Goal: Task Accomplishment & Management: Manage account settings

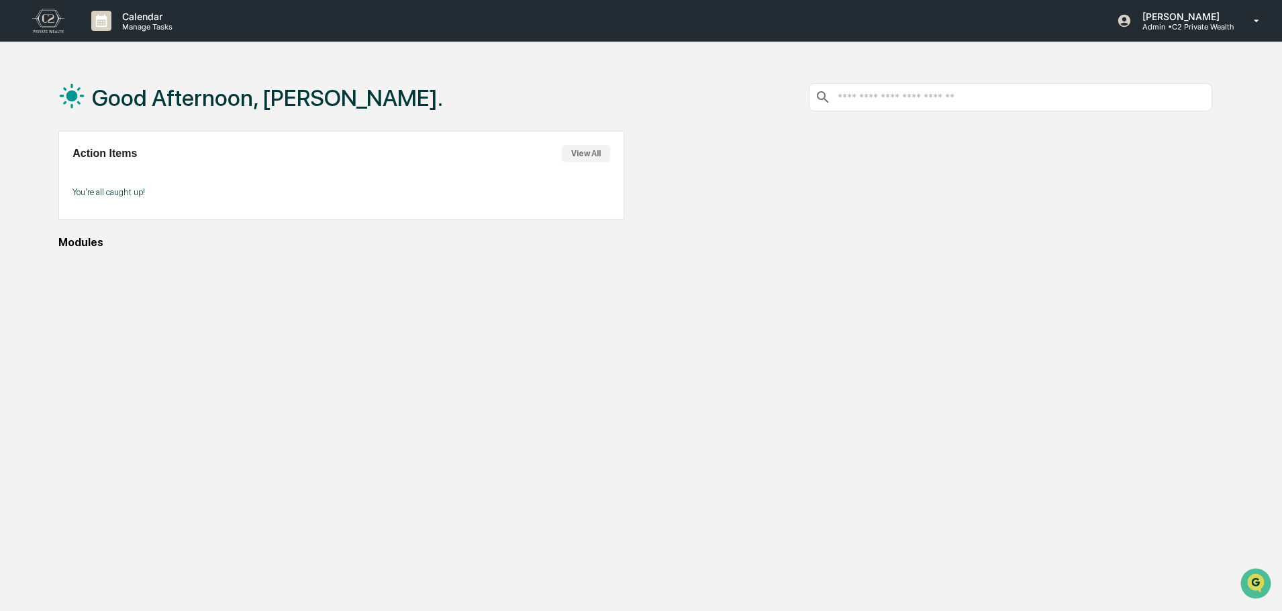
click at [85, 238] on div "Modules" at bounding box center [634, 242] width 1153 height 13
click at [1257, 18] on icon at bounding box center [1256, 21] width 23 height 13
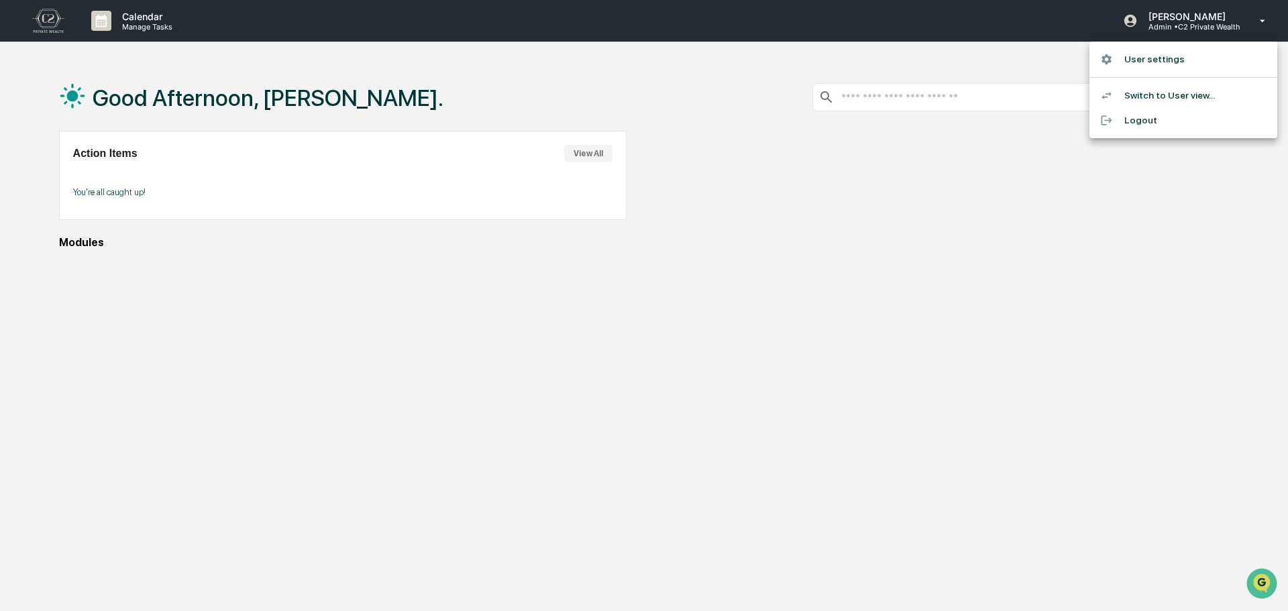
click at [1147, 100] on li "Switch to User view..." at bounding box center [1184, 95] width 188 height 25
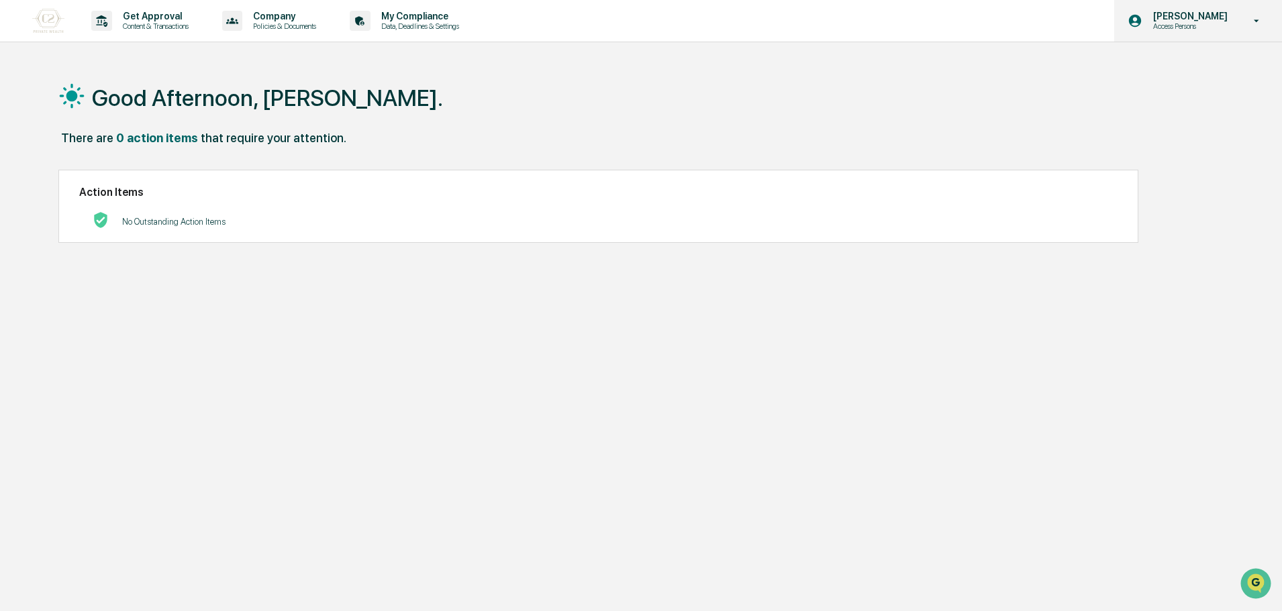
click at [1192, 14] on p "[PERSON_NAME]" at bounding box center [1188, 16] width 92 height 11
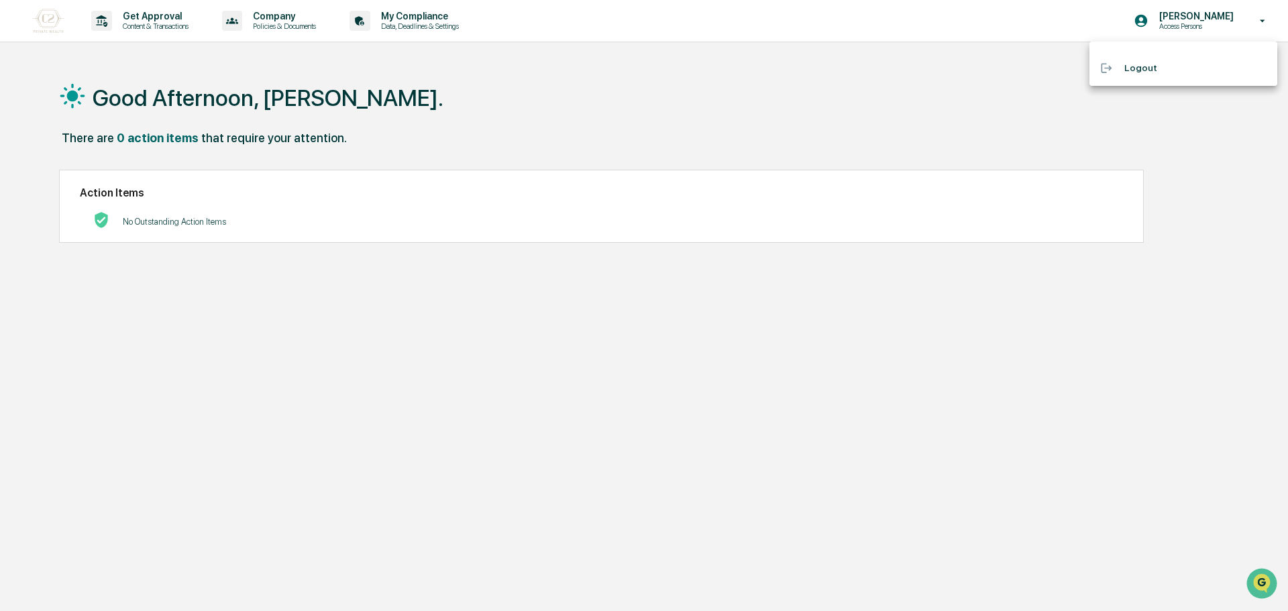
click at [1266, 15] on div at bounding box center [644, 305] width 1288 height 611
click at [1261, 19] on icon at bounding box center [1256, 21] width 23 height 13
click at [1257, 20] on div at bounding box center [644, 305] width 1288 height 611
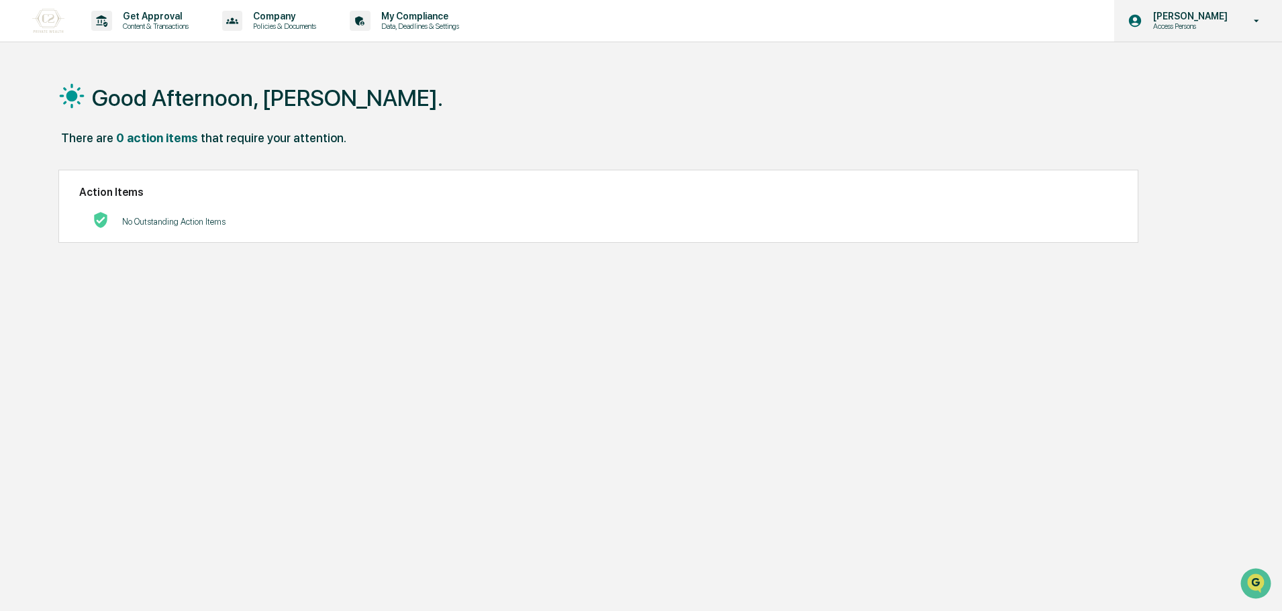
click at [1249, 19] on icon at bounding box center [1256, 21] width 23 height 13
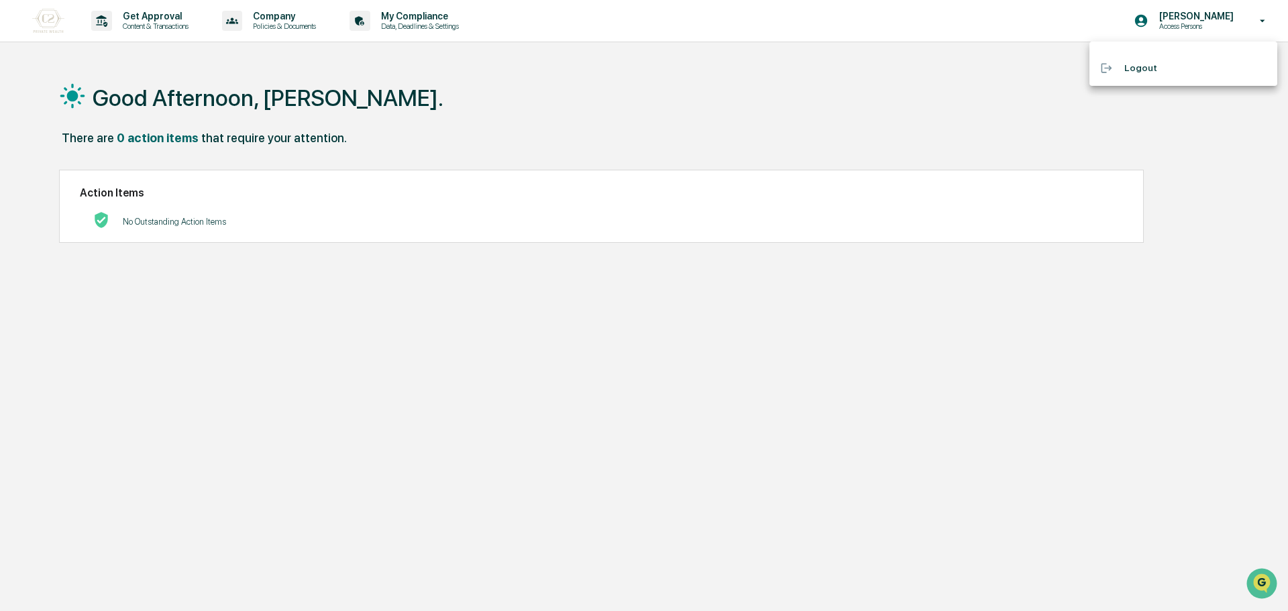
click at [1217, 52] on ul "Logout" at bounding box center [1184, 64] width 188 height 44
click at [1193, 19] on div at bounding box center [644, 305] width 1288 height 611
click at [870, 74] on div "Good Afternoon, [PERSON_NAME]." at bounding box center [634, 97] width 1153 height 67
click at [53, 31] on img at bounding box center [48, 21] width 32 height 24
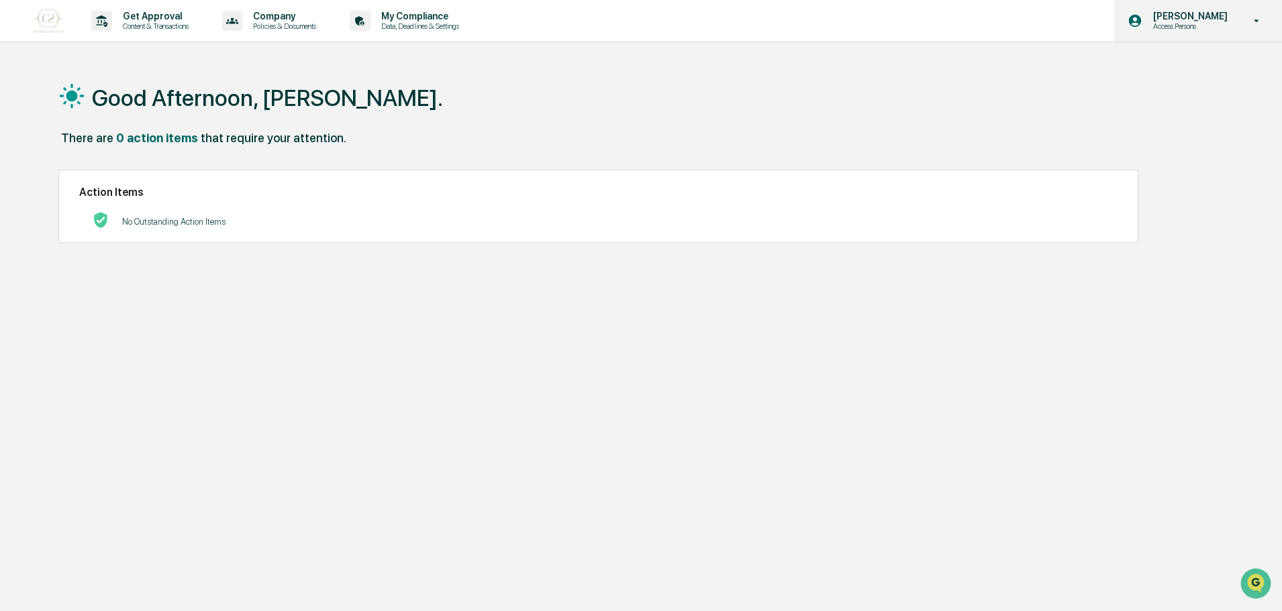
click at [1219, 12] on p "[PERSON_NAME]" at bounding box center [1188, 16] width 92 height 11
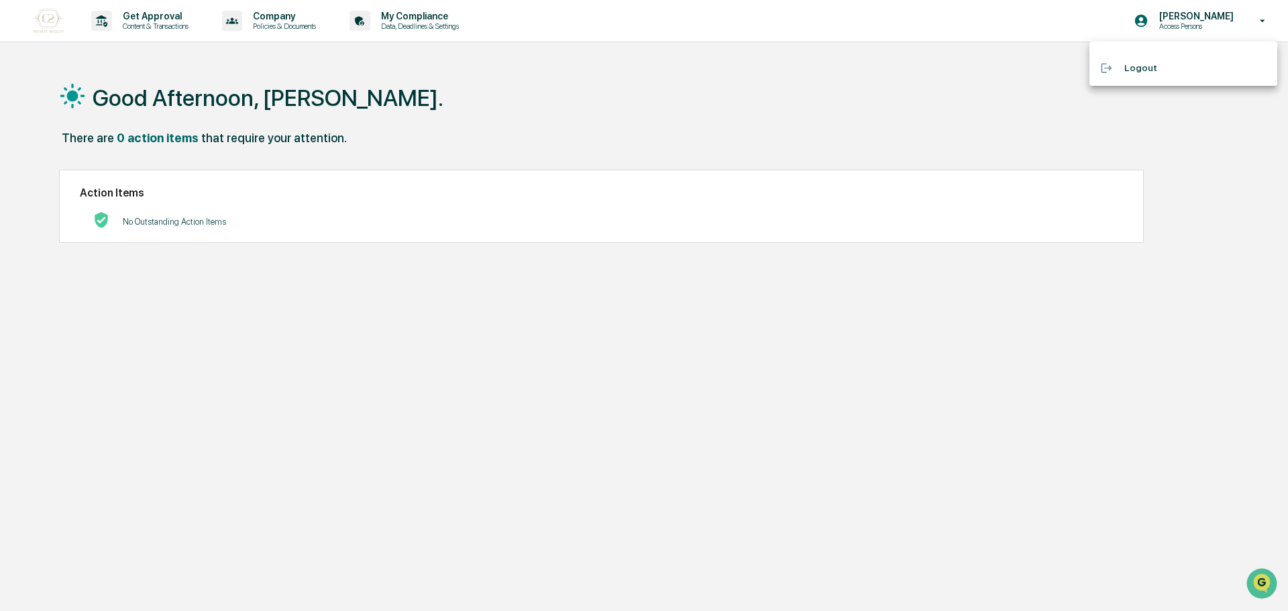
click at [1200, 46] on ul "Logout" at bounding box center [1184, 64] width 188 height 44
click at [1194, 57] on li "Logout" at bounding box center [1184, 68] width 188 height 25
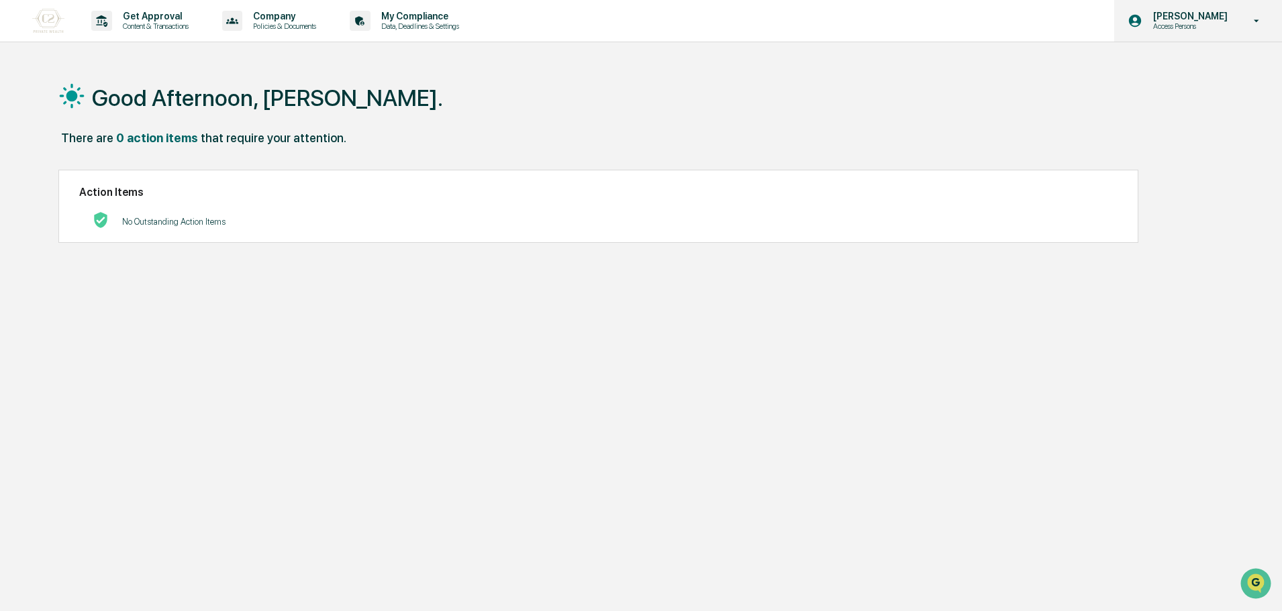
click at [1258, 19] on icon at bounding box center [1256, 21] width 23 height 13
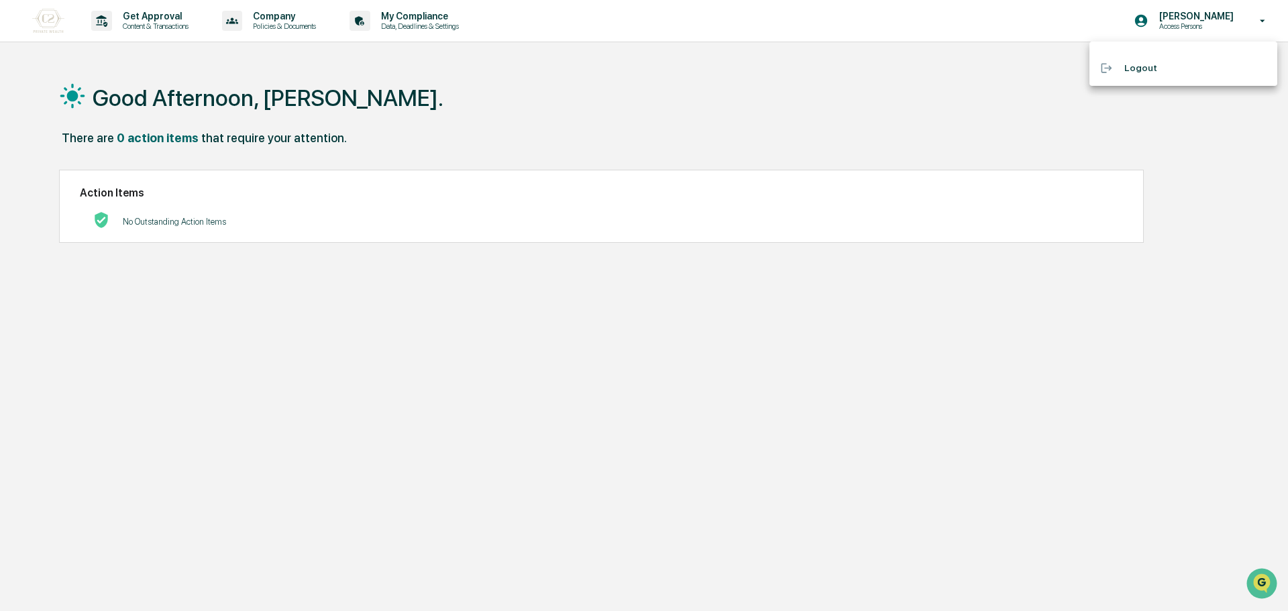
click at [1207, 218] on div at bounding box center [644, 305] width 1288 height 611
click at [48, 25] on img at bounding box center [48, 21] width 32 height 24
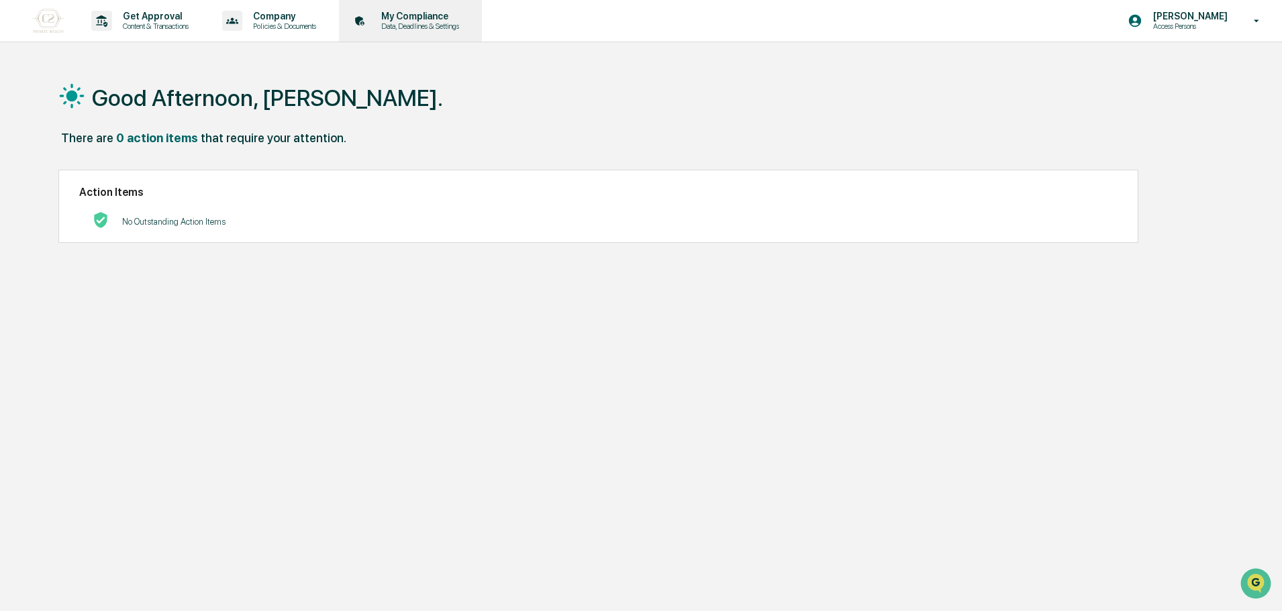
click at [395, 22] on p "Data, Deadlines & Settings" at bounding box center [417, 25] width 95 height 9
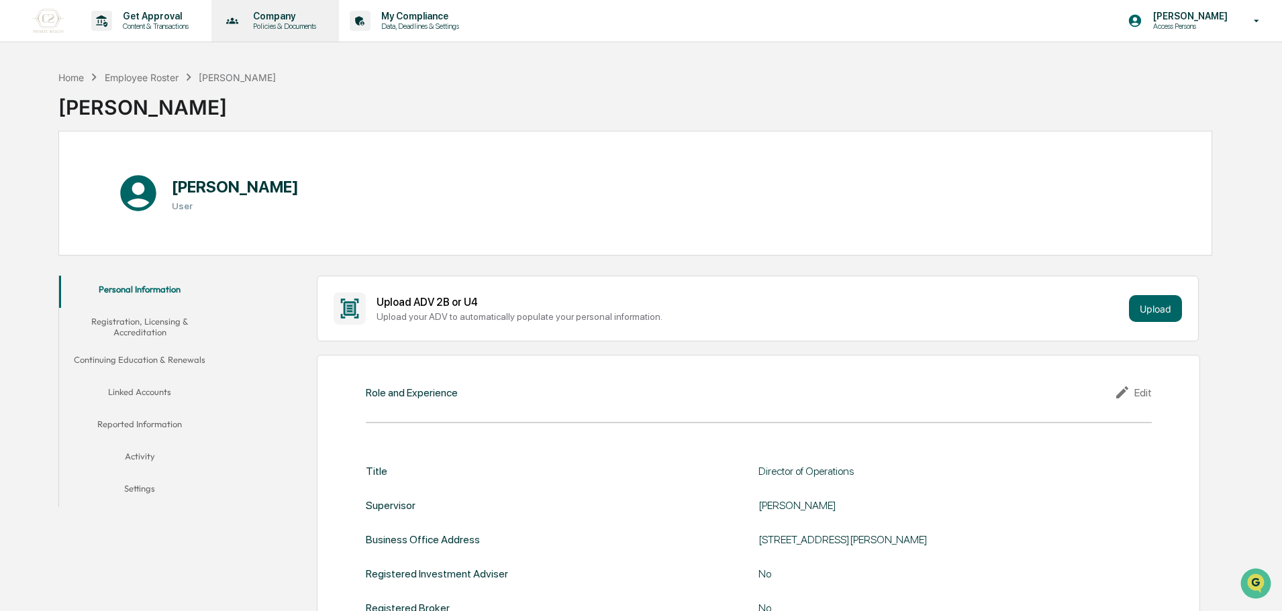
click at [301, 17] on p "Company" at bounding box center [282, 16] width 81 height 11
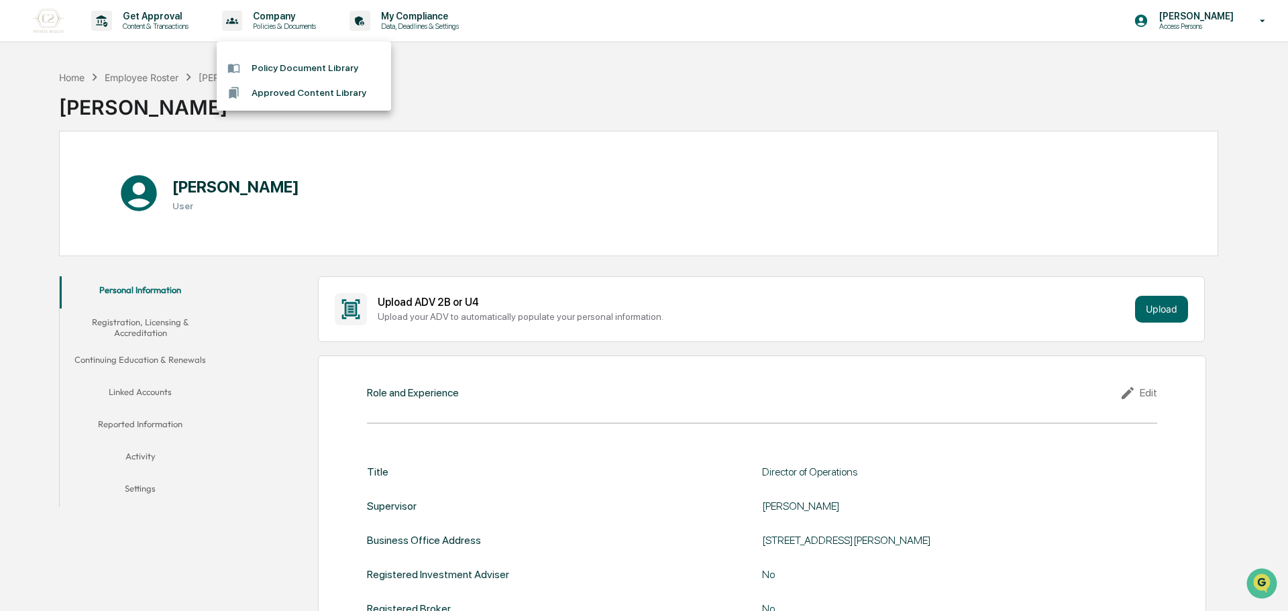
click at [188, 9] on div at bounding box center [644, 305] width 1288 height 611
click at [169, 19] on p "Get Approval" at bounding box center [153, 16] width 83 height 11
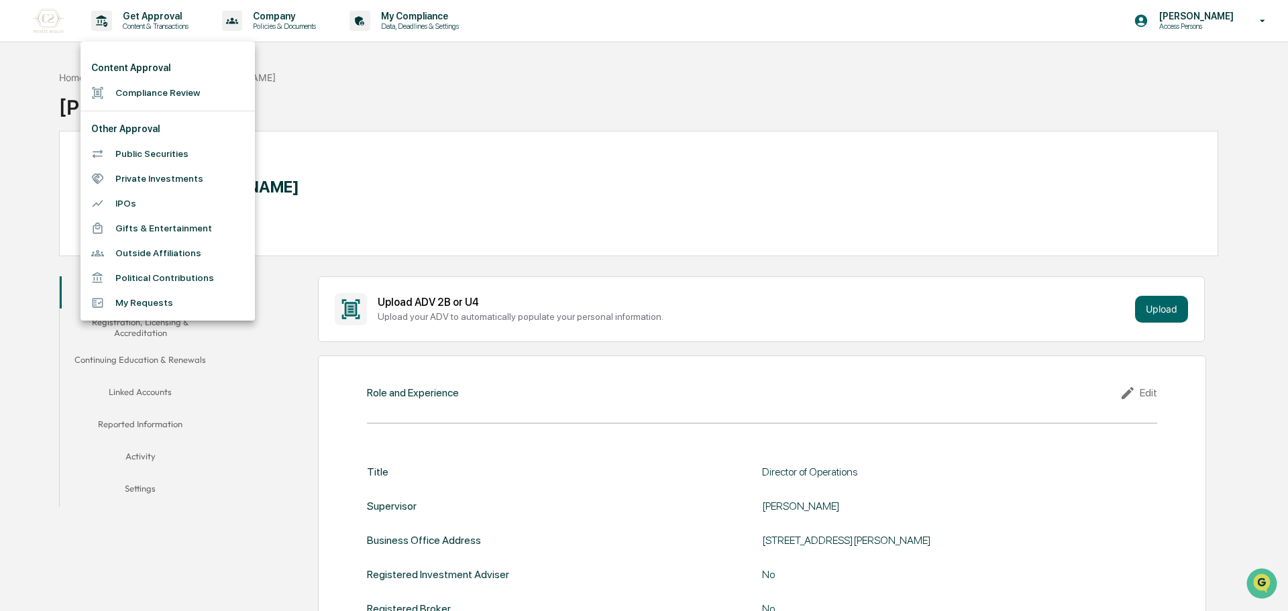
click at [1157, 30] on div at bounding box center [644, 305] width 1288 height 611
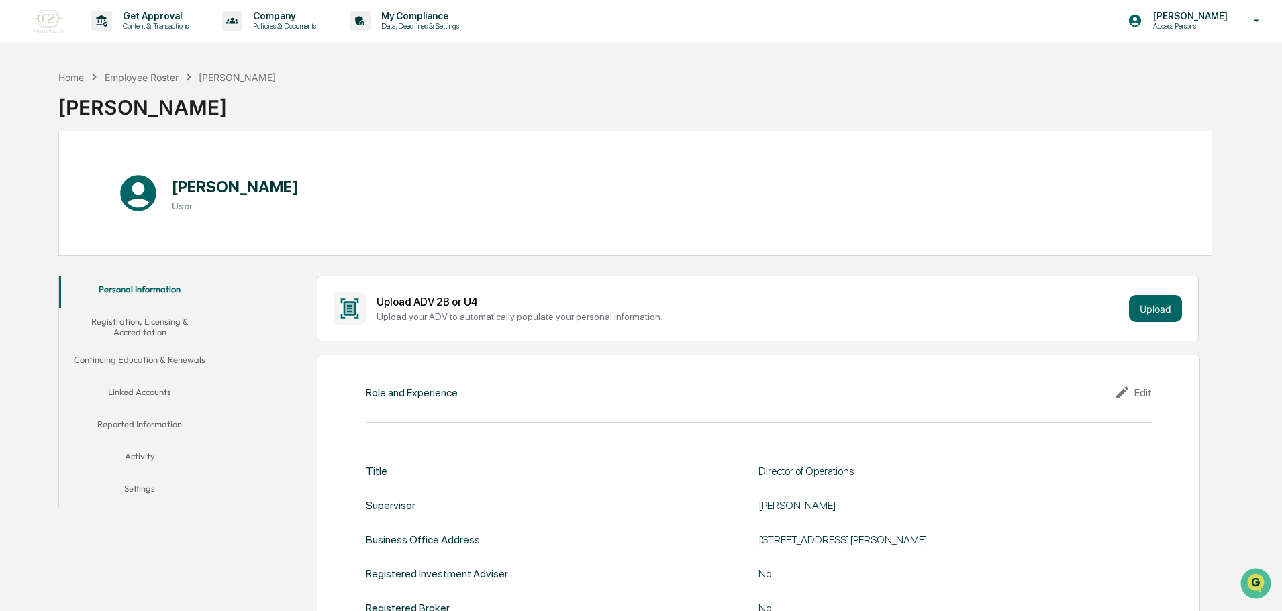
click at [1170, 17] on div "Content Approval Compliance Review Other Approval Public Securities Private Inv…" at bounding box center [641, 305] width 1282 height 611
click at [1170, 17] on p "[PERSON_NAME]" at bounding box center [1188, 16] width 92 height 11
click at [949, 141] on div at bounding box center [644, 305] width 1288 height 611
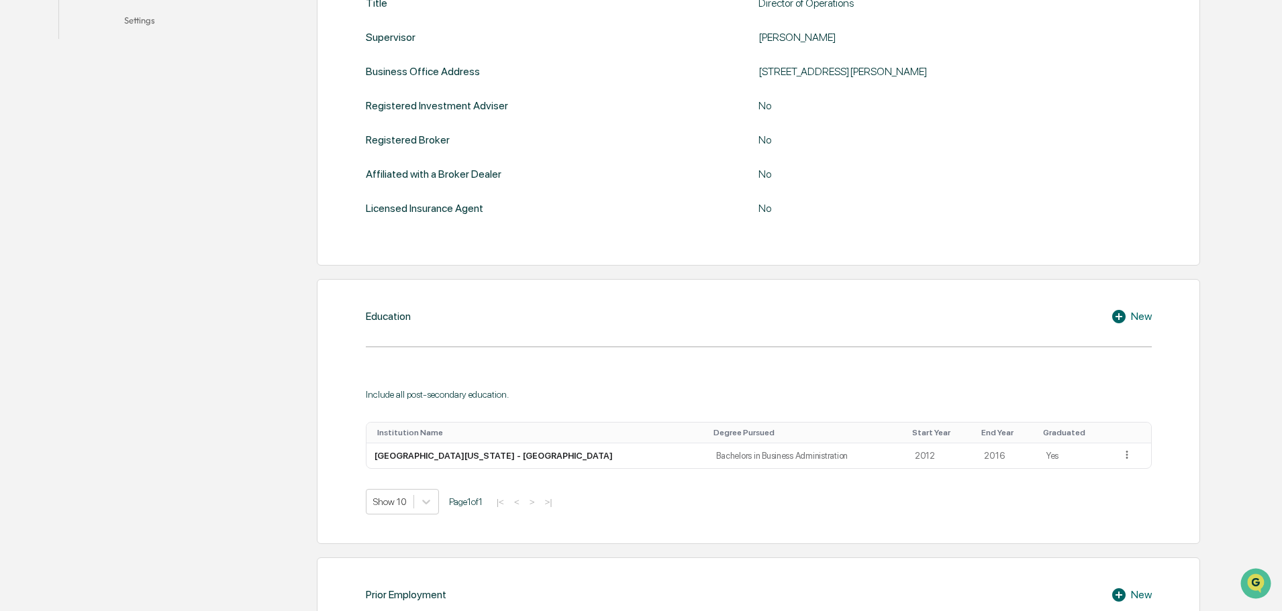
scroll to position [470, 0]
click at [1237, 373] on div "Home Employee Roster Brittany Henson Brittany Henson Brittany Henson User Perso…" at bounding box center [641, 347] width 1282 height 1507
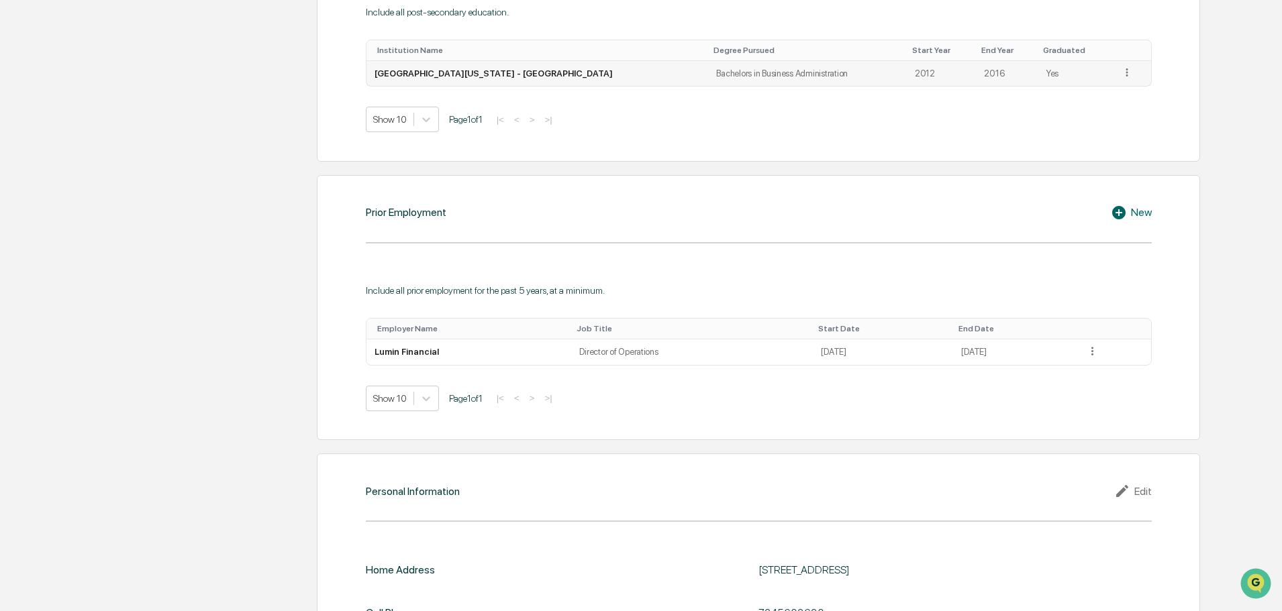
scroll to position [960, 0]
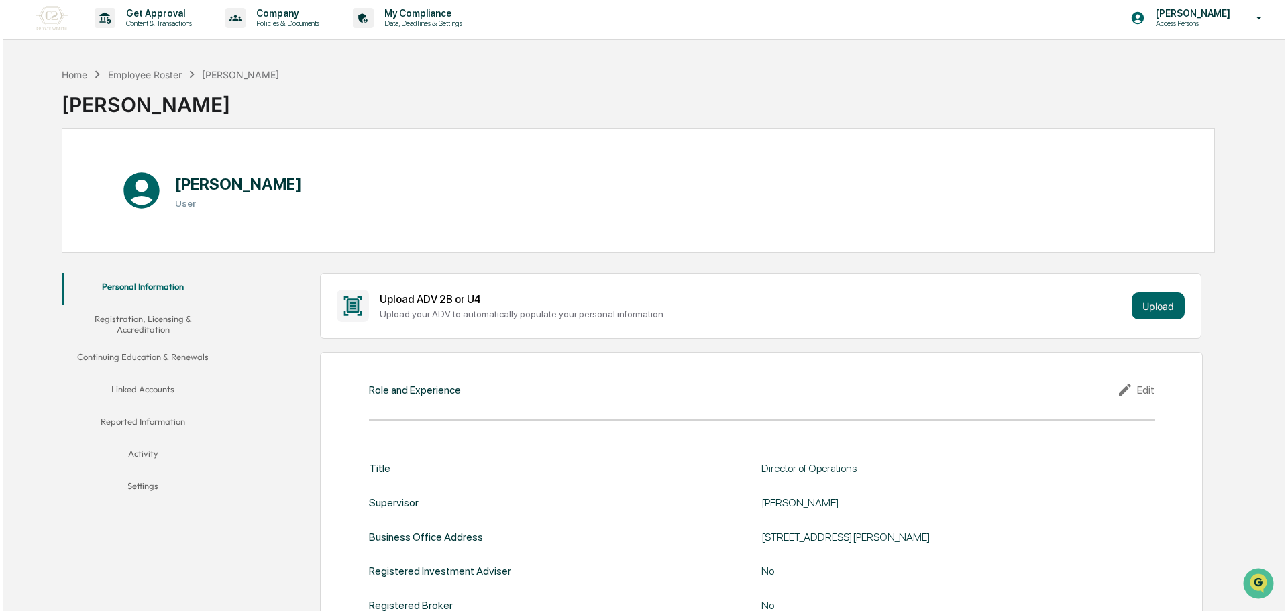
scroll to position [0, 0]
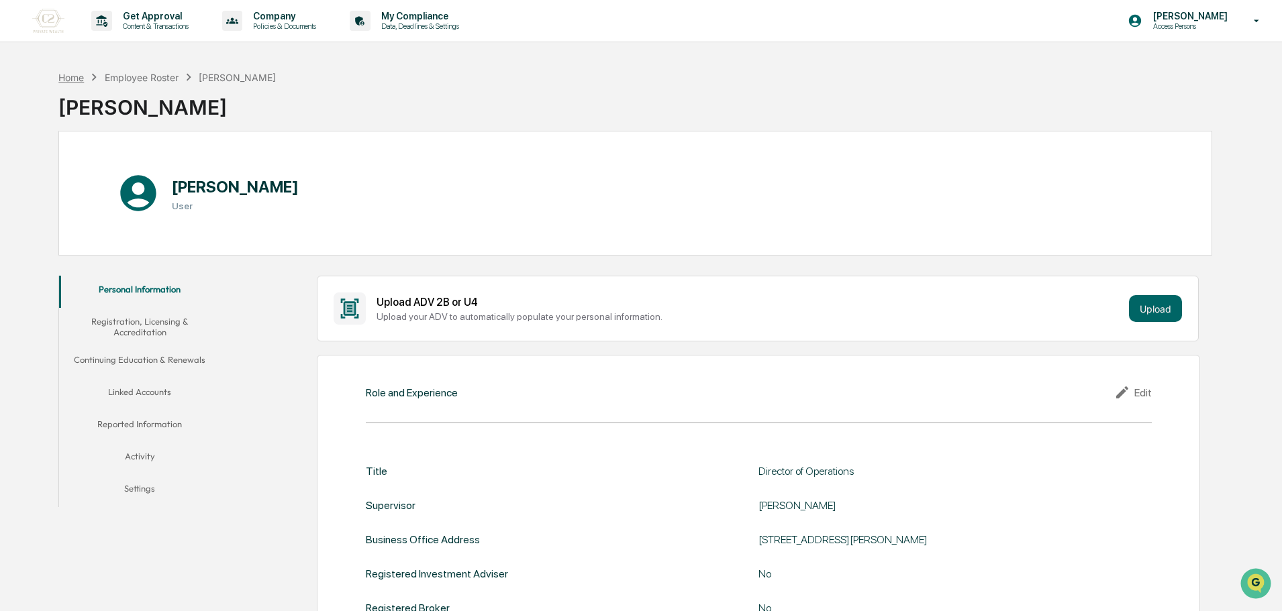
click at [76, 74] on div "Home" at bounding box center [70, 77] width 25 height 11
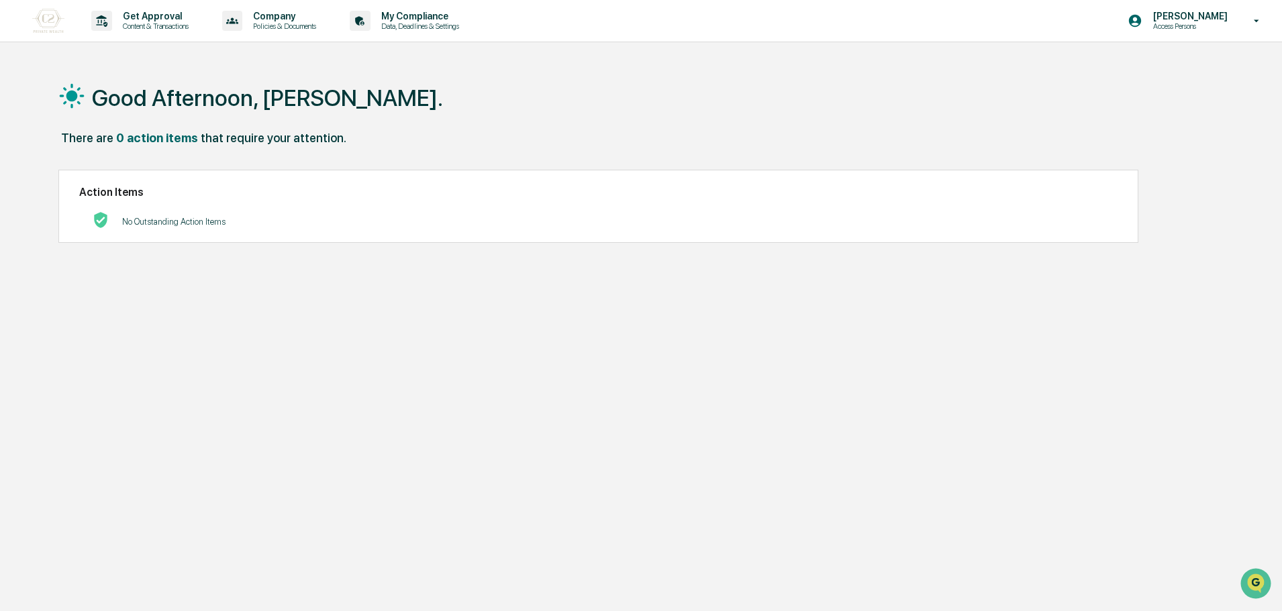
click at [641, 50] on div "Get Approval Content & Transactions Company Policies & Documents My Compliance …" at bounding box center [641, 337] width 1282 height 675
click at [1261, 5] on div "[PERSON_NAME] Access Persons" at bounding box center [1198, 21] width 168 height 42
click at [1209, 19] on div at bounding box center [644, 305] width 1288 height 611
click at [1212, 101] on div "Good Afternoon, Brittany. There are 0 action items that require your attention.…" at bounding box center [635, 369] width 1194 height 611
click at [1200, 22] on p "Access Persons" at bounding box center [1188, 25] width 92 height 9
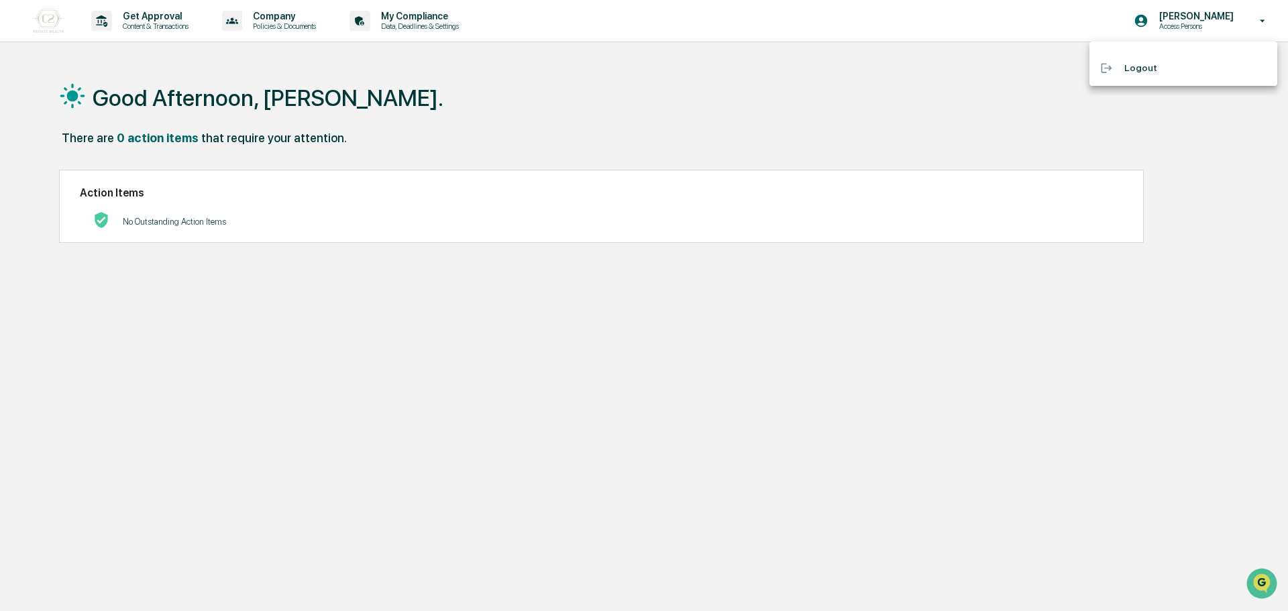
click at [847, 34] on div at bounding box center [644, 305] width 1288 height 611
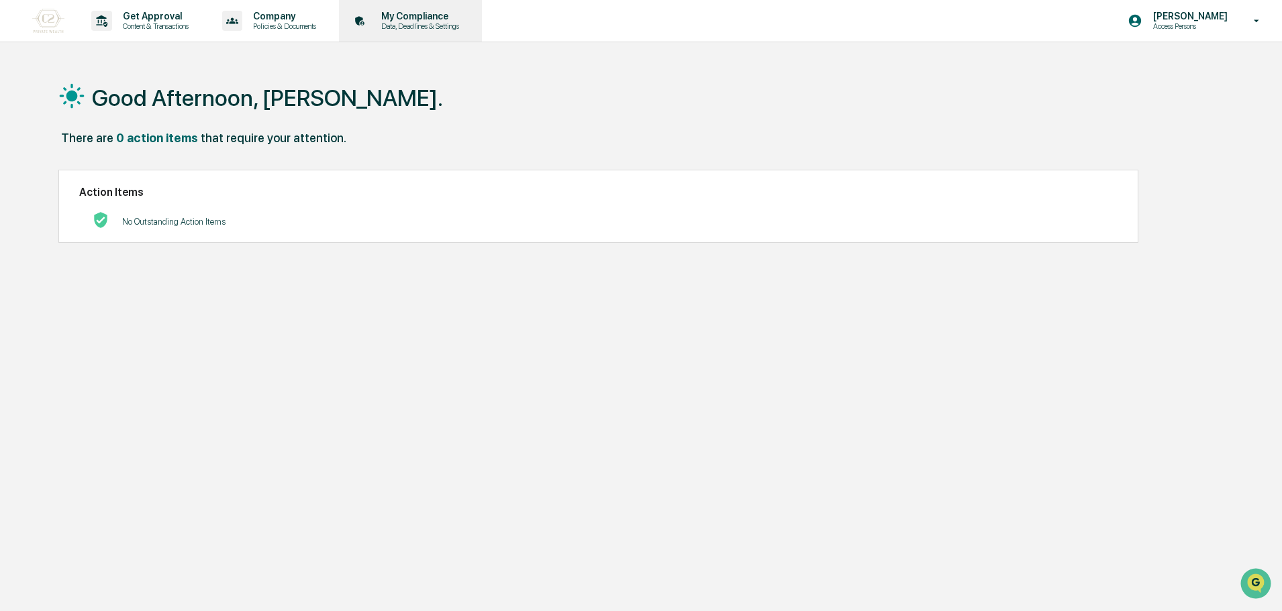
click at [434, 15] on p "My Compliance" at bounding box center [417, 16] width 95 height 11
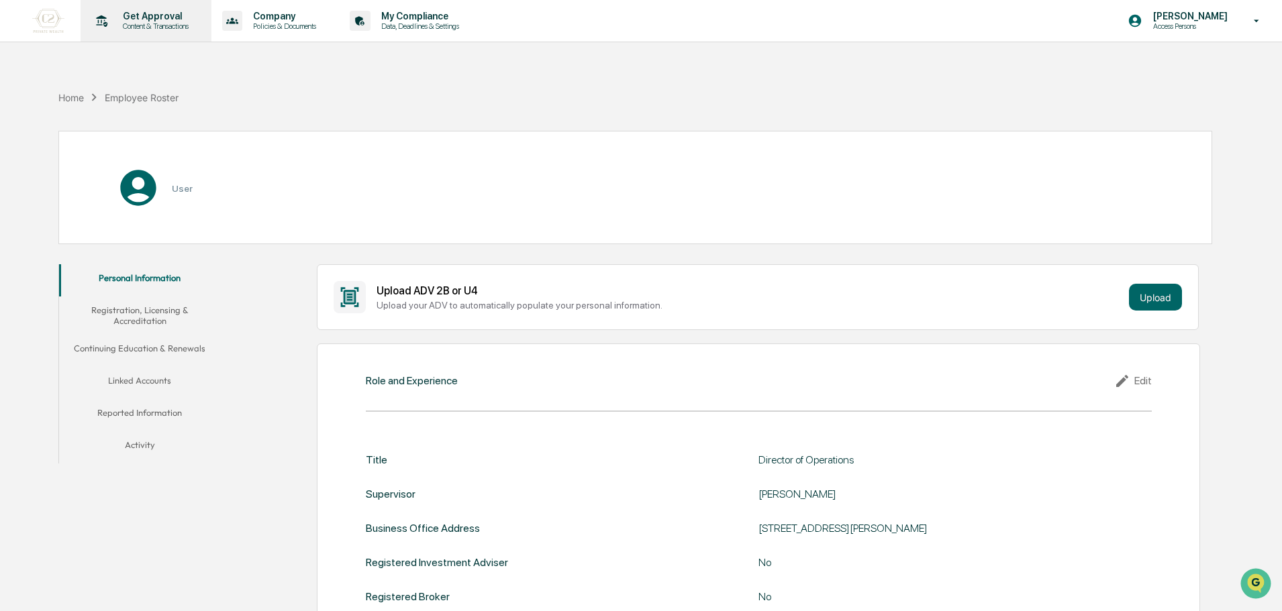
click at [162, 18] on p "Get Approval" at bounding box center [153, 16] width 83 height 11
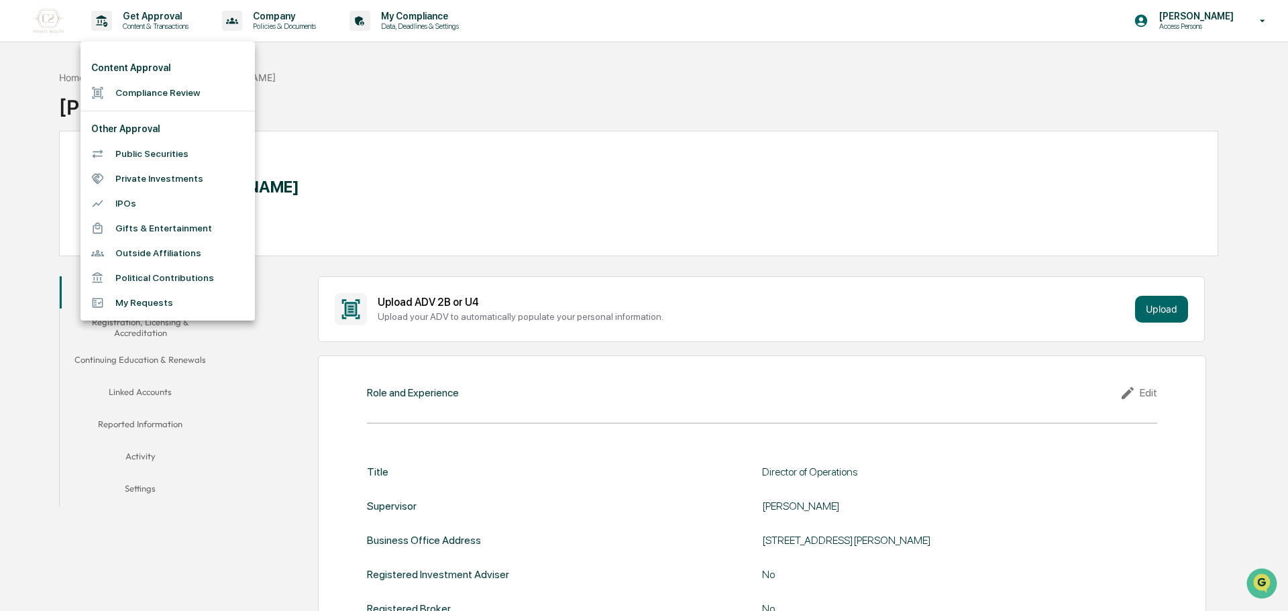
click at [282, 17] on div at bounding box center [644, 305] width 1288 height 611
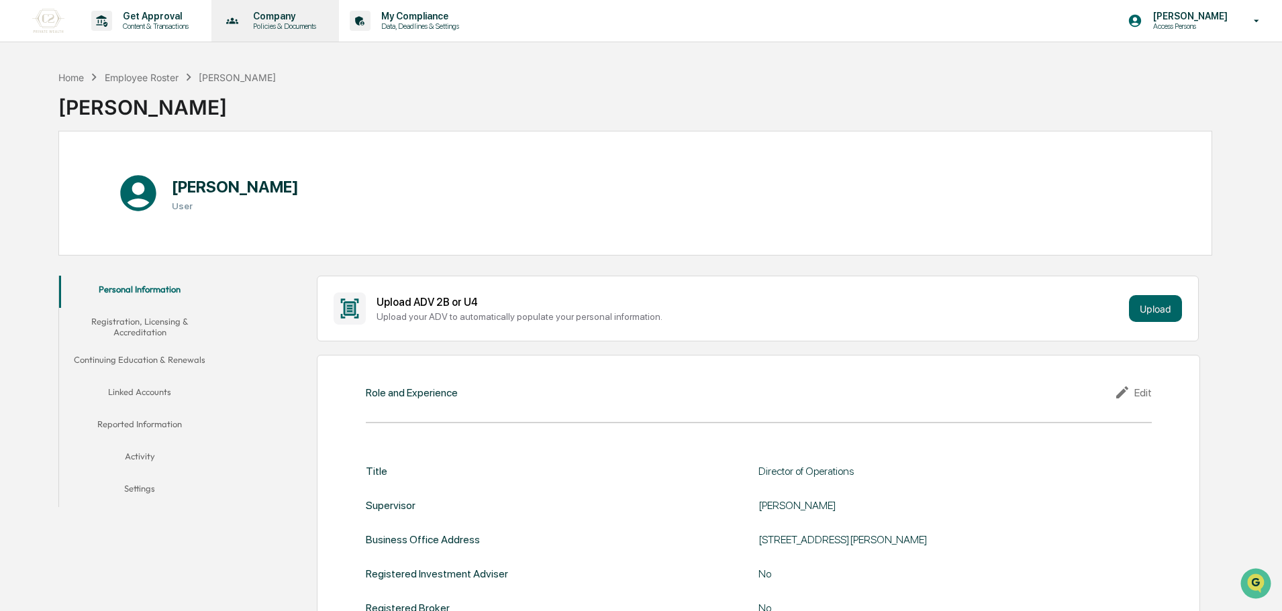
click at [293, 14] on p "Company" at bounding box center [282, 16] width 81 height 11
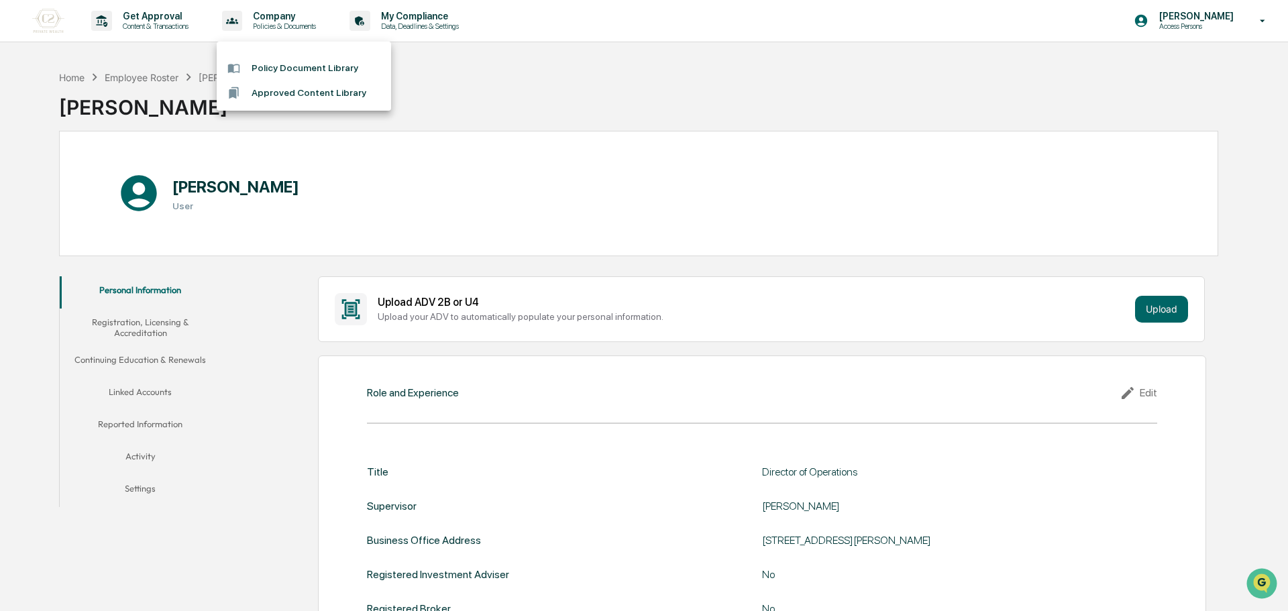
click at [171, 15] on div at bounding box center [644, 305] width 1288 height 611
click at [171, 15] on p "Get Approval" at bounding box center [153, 16] width 83 height 11
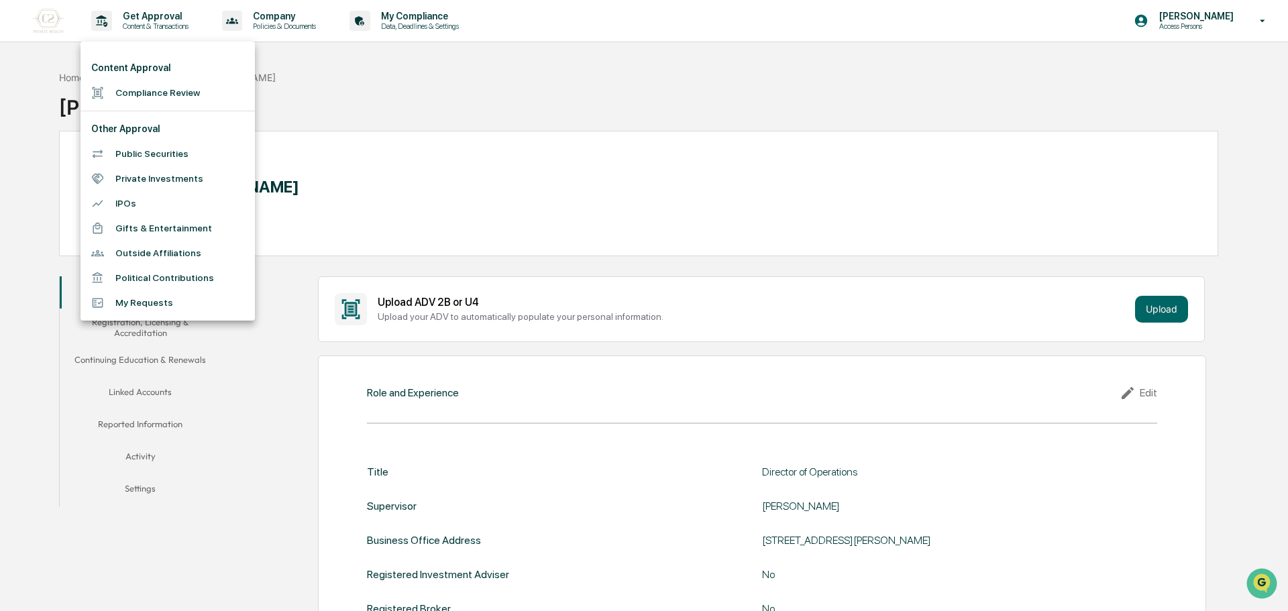
click at [364, 17] on div at bounding box center [644, 305] width 1288 height 611
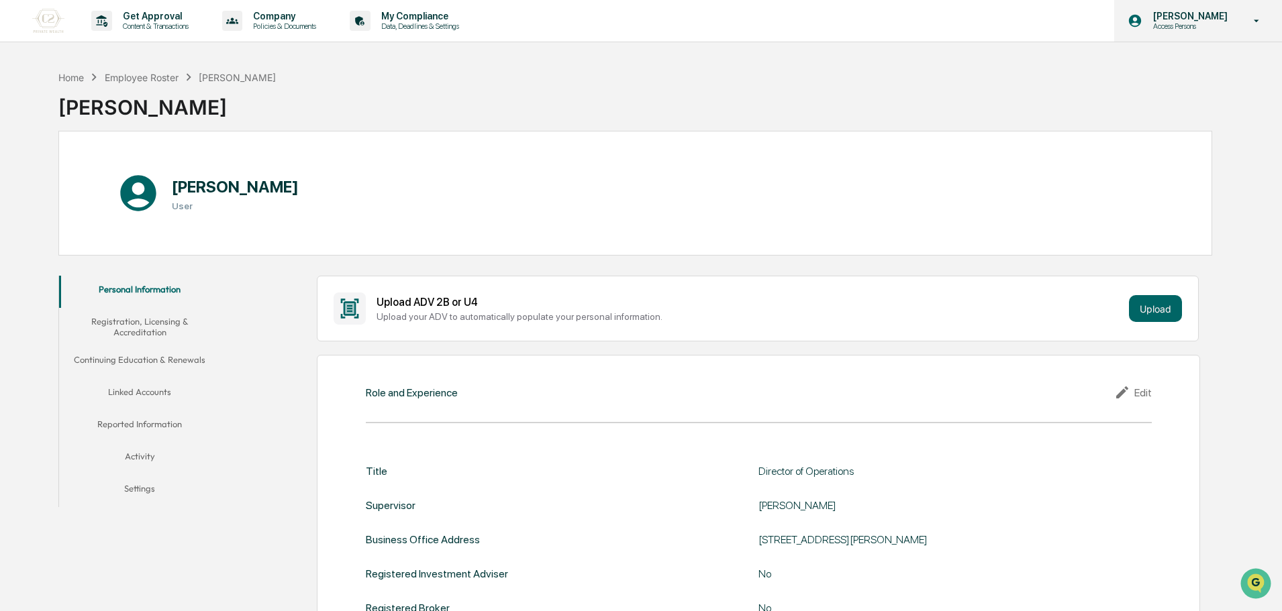
click at [1231, 30] on p "Access Persons" at bounding box center [1188, 25] width 92 height 9
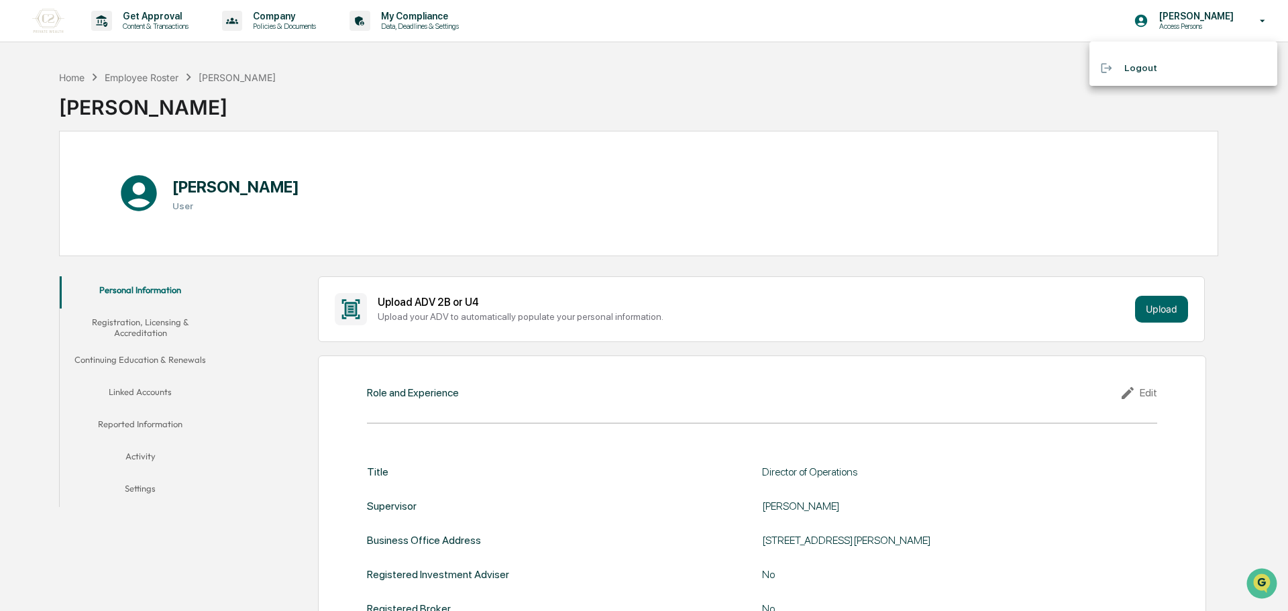
click at [1203, 54] on ul "Logout" at bounding box center [1184, 64] width 188 height 44
click at [1197, 68] on li "Logout" at bounding box center [1184, 68] width 188 height 25
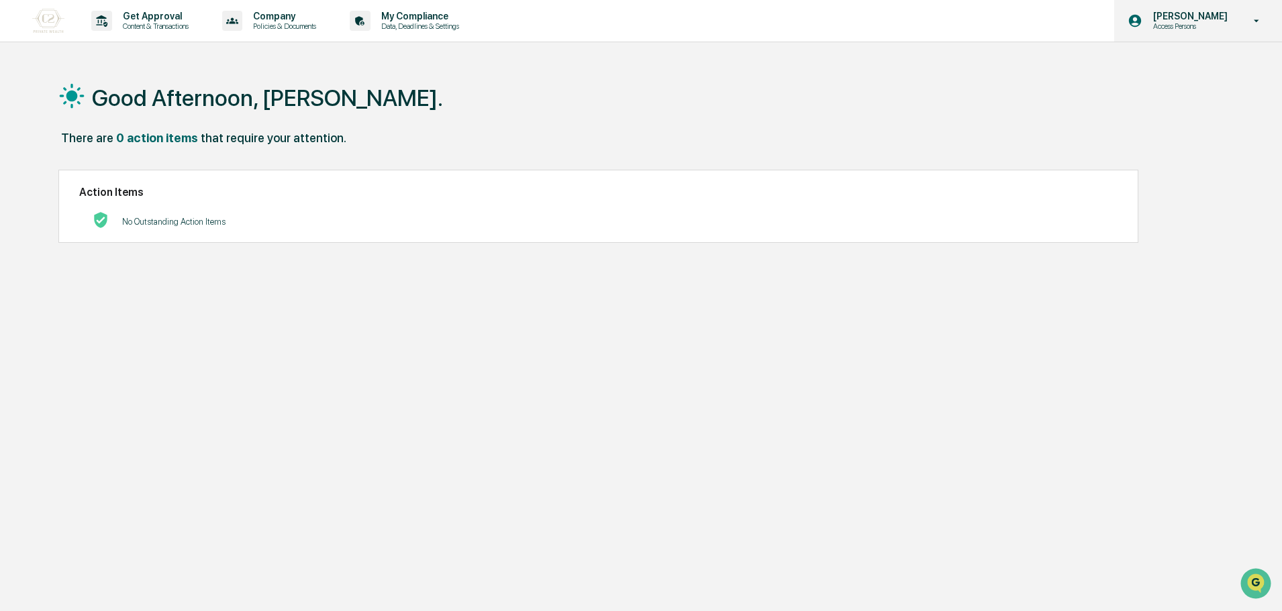
click at [1197, 32] on div "[PERSON_NAME] Access Persons" at bounding box center [1198, 21] width 168 height 42
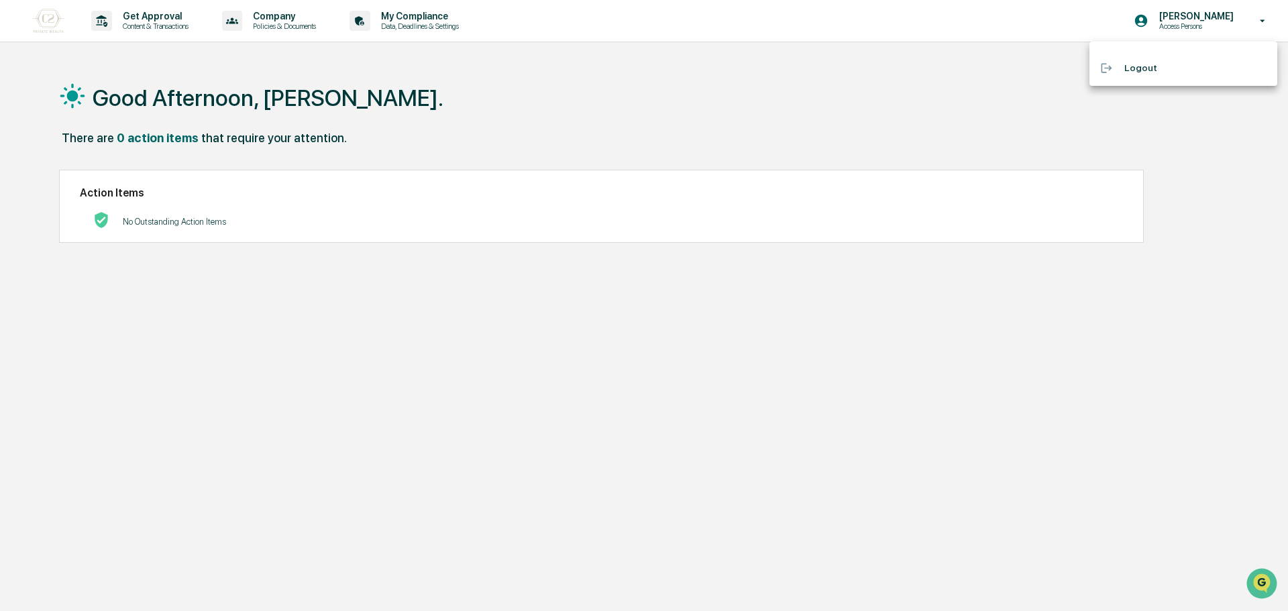
click at [1199, 185] on div at bounding box center [644, 305] width 1288 height 611
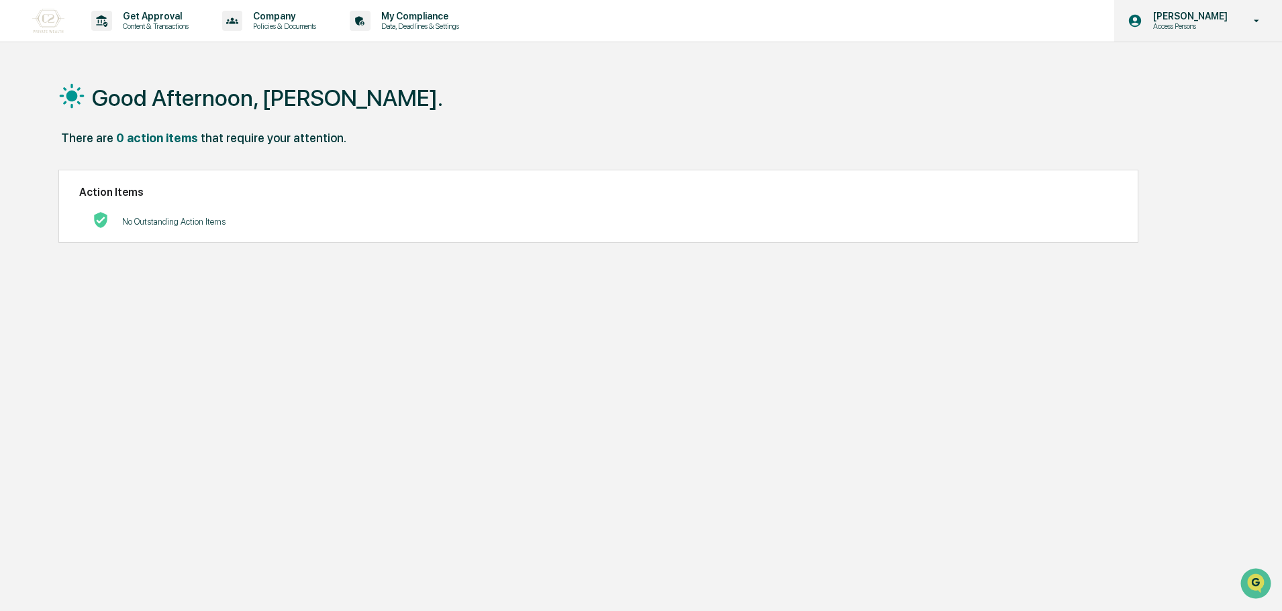
click at [1214, 10] on div "[PERSON_NAME] Access Persons" at bounding box center [1198, 21] width 168 height 42
